Goal: Information Seeking & Learning: Learn about a topic

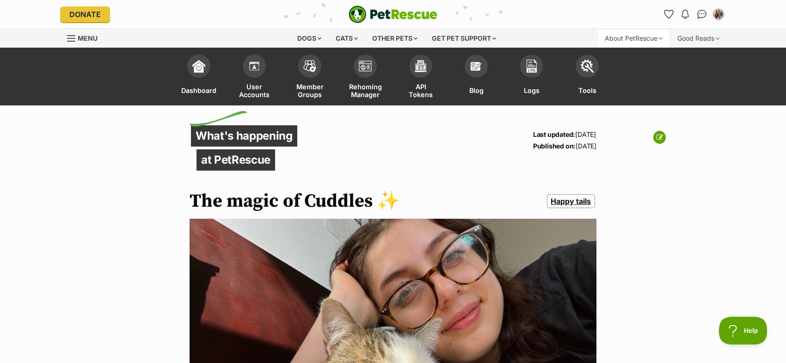
click at [616, 37] on div "About PetRescue" at bounding box center [633, 38] width 71 height 18
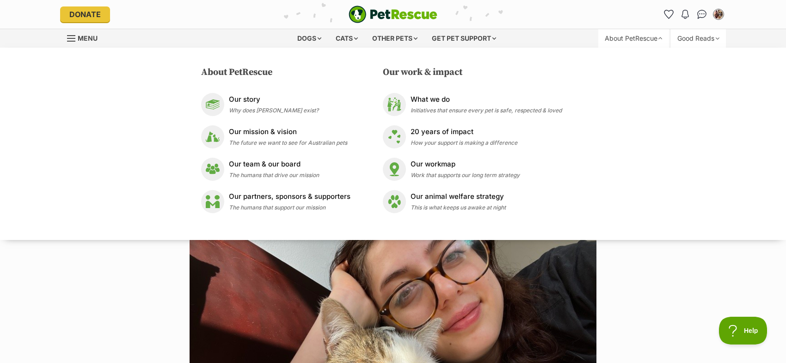
click at [693, 33] on div "Good Reads" at bounding box center [698, 38] width 55 height 18
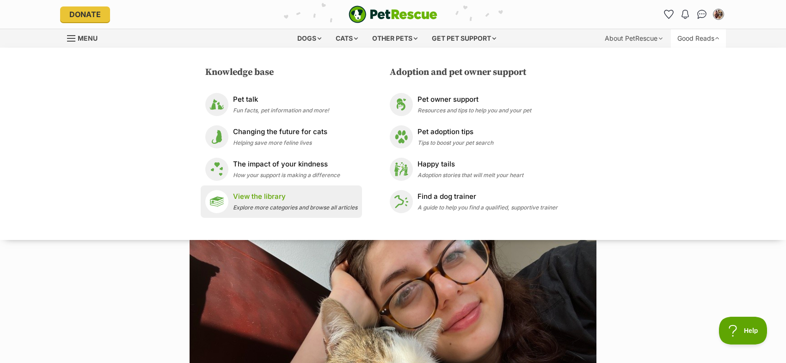
click at [276, 192] on p "View the library" at bounding box center [295, 196] width 124 height 11
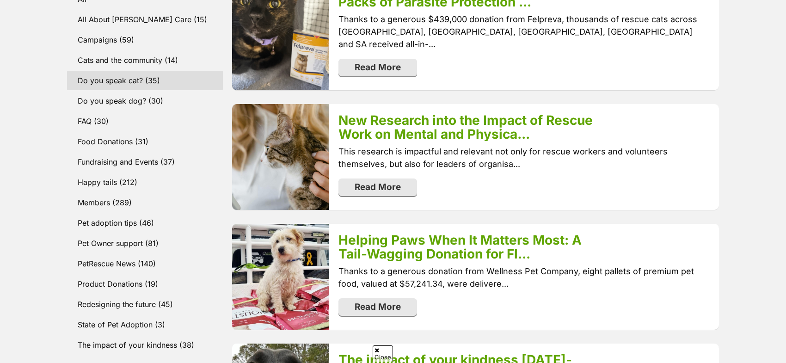
click at [106, 76] on link "Do you speak cat? (35)" at bounding box center [145, 80] width 156 height 19
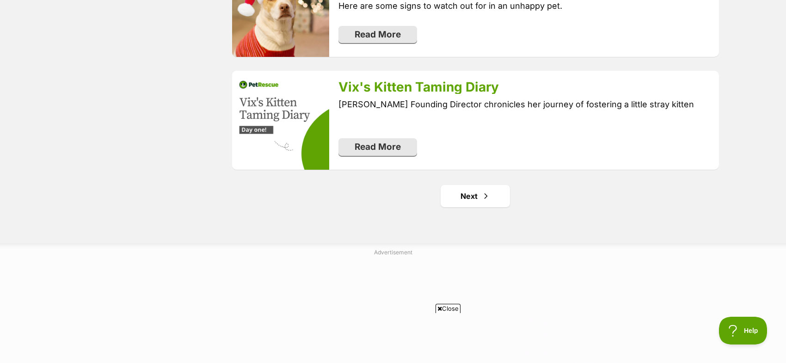
scroll to position [1898, 0]
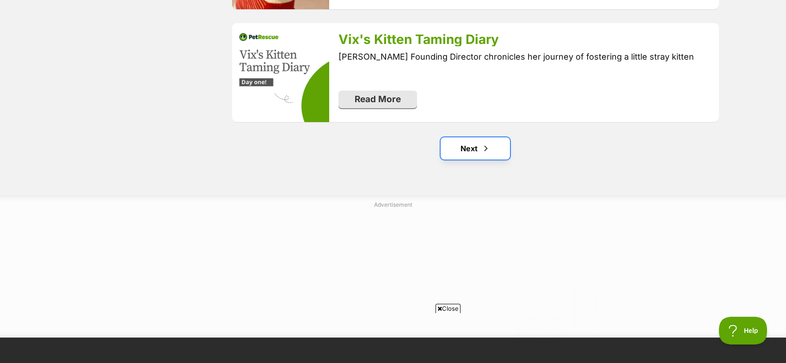
click at [466, 145] on link "Next" at bounding box center [475, 148] width 69 height 22
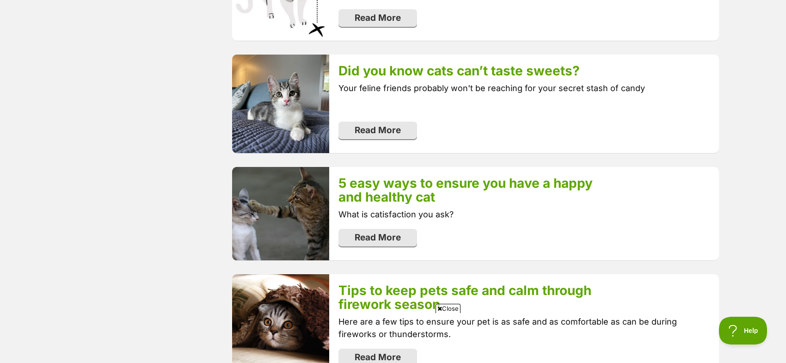
click at [441, 306] on span "Close" at bounding box center [447, 308] width 25 height 9
